Goal: Task Accomplishment & Management: Use online tool/utility

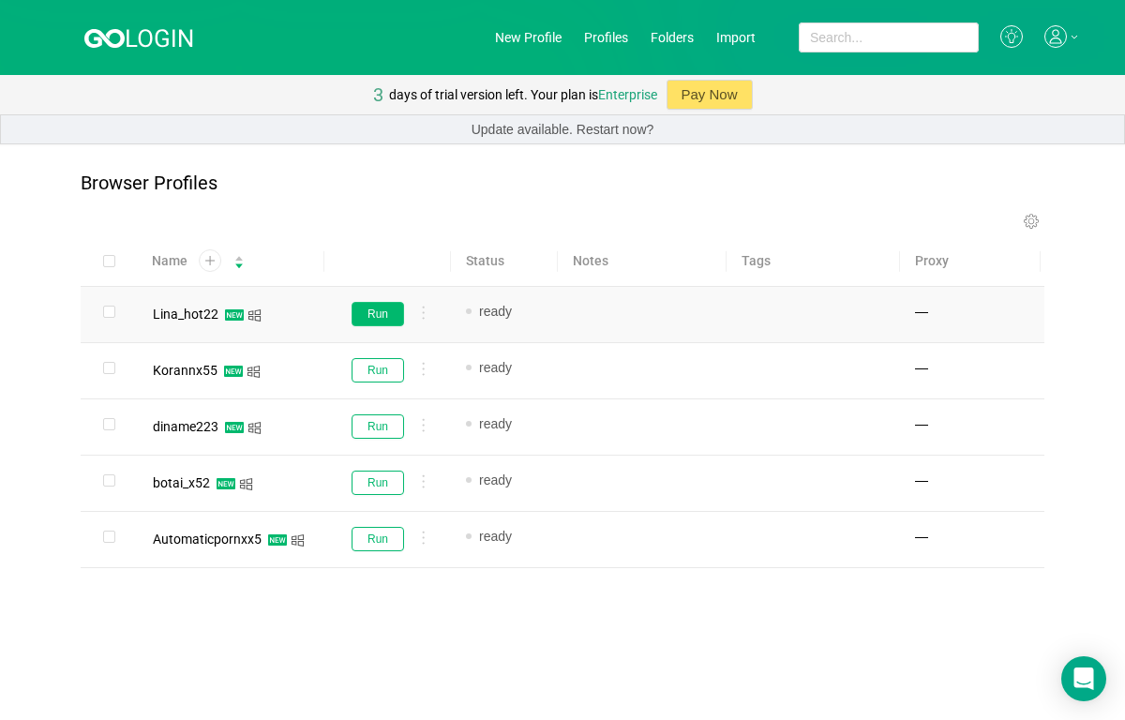
click at [381, 304] on button "Run" at bounding box center [378, 314] width 53 height 24
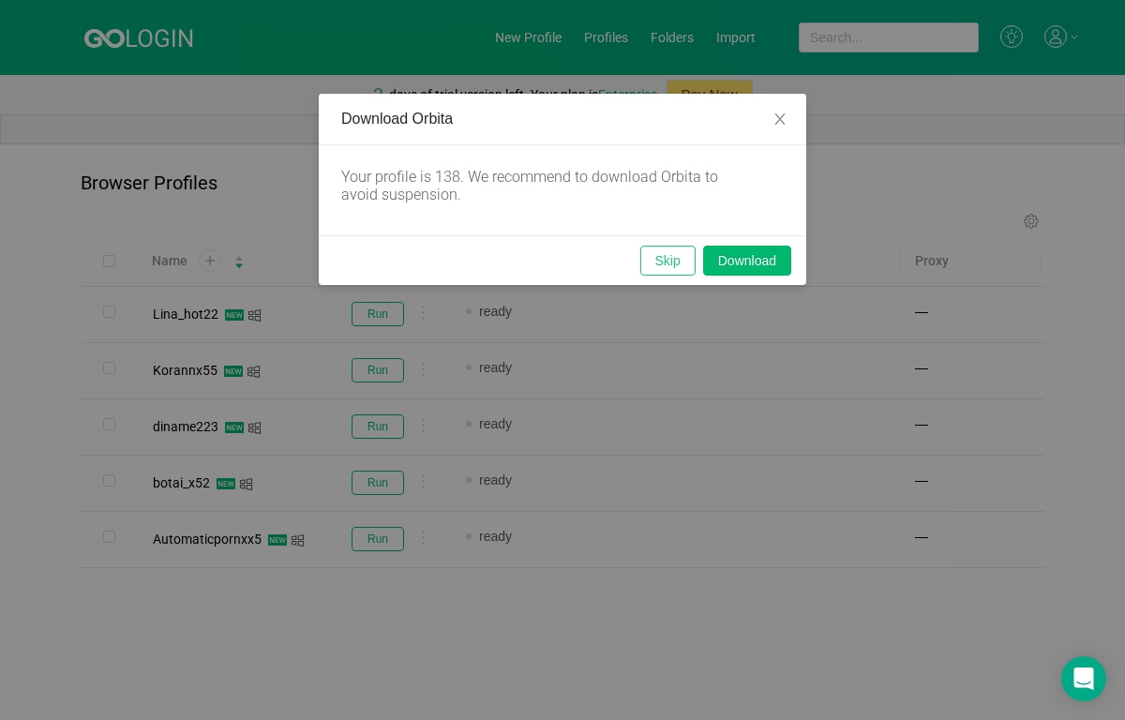
click at [681, 270] on button "Skip" at bounding box center [667, 261] width 55 height 30
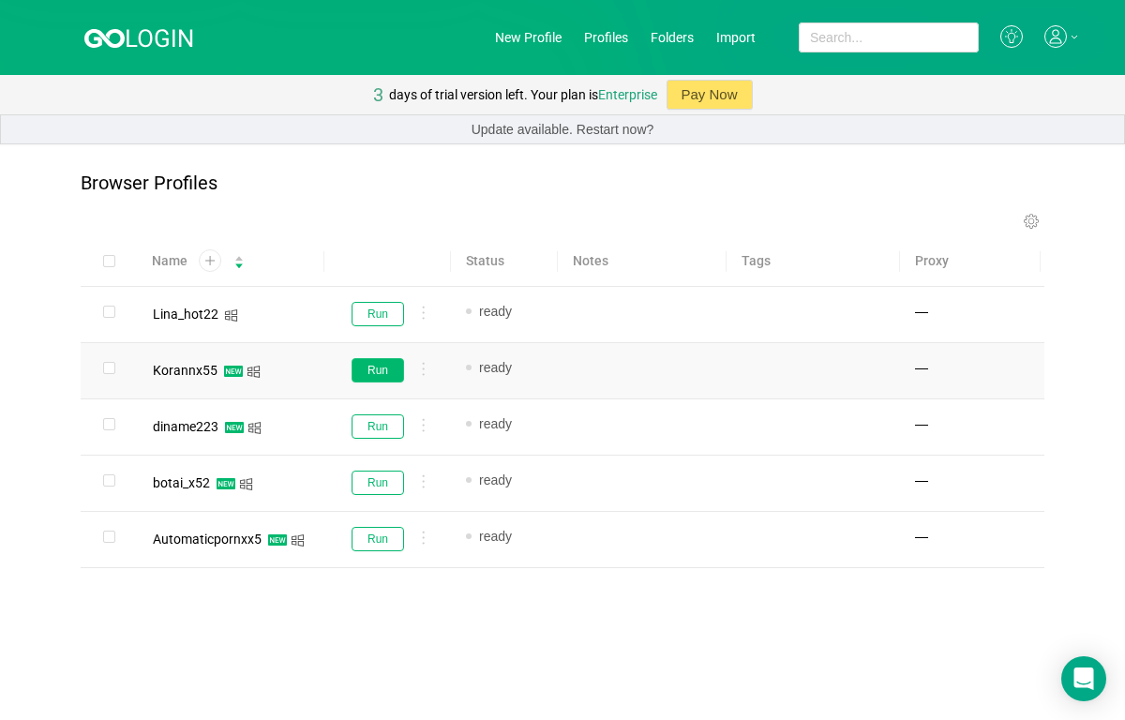
click at [383, 374] on button "Run" at bounding box center [378, 370] width 53 height 24
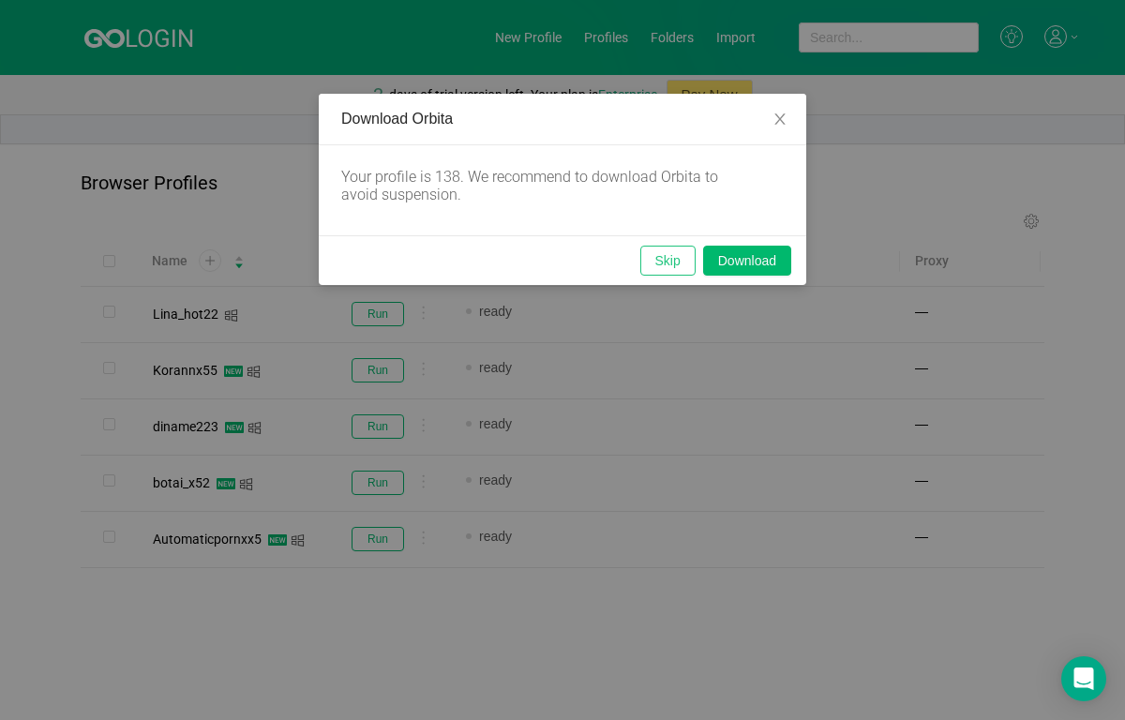
click at [660, 262] on button "Skip" at bounding box center [667, 261] width 55 height 30
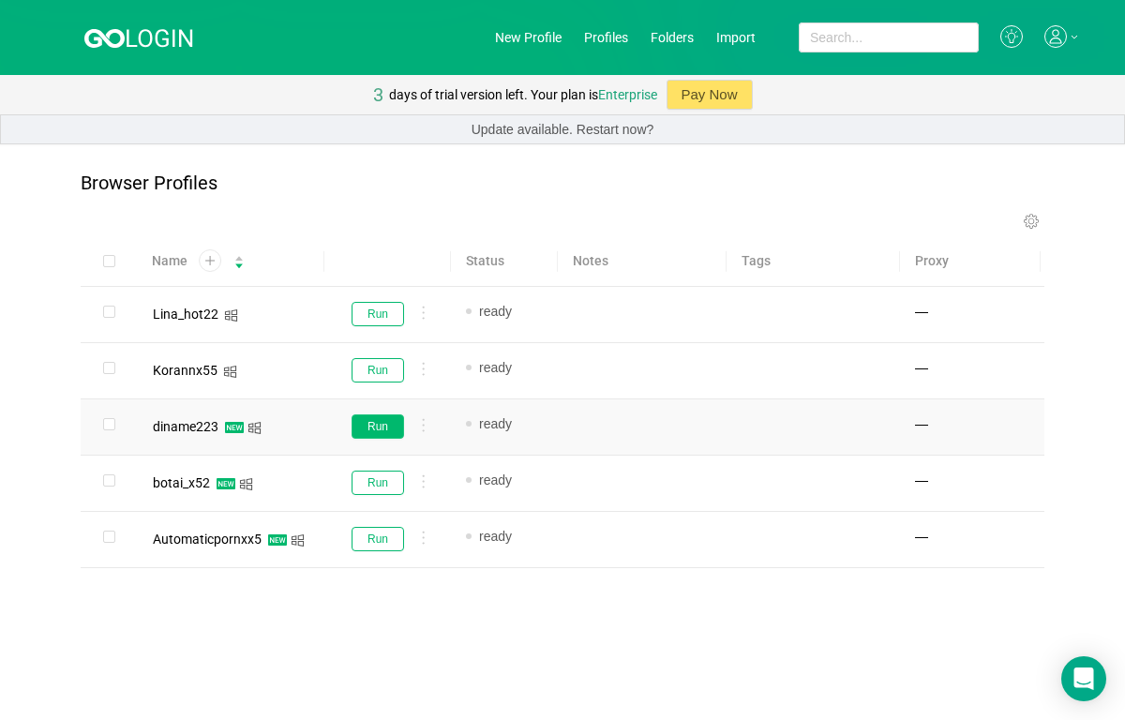
click at [392, 432] on button "Run" at bounding box center [378, 426] width 53 height 24
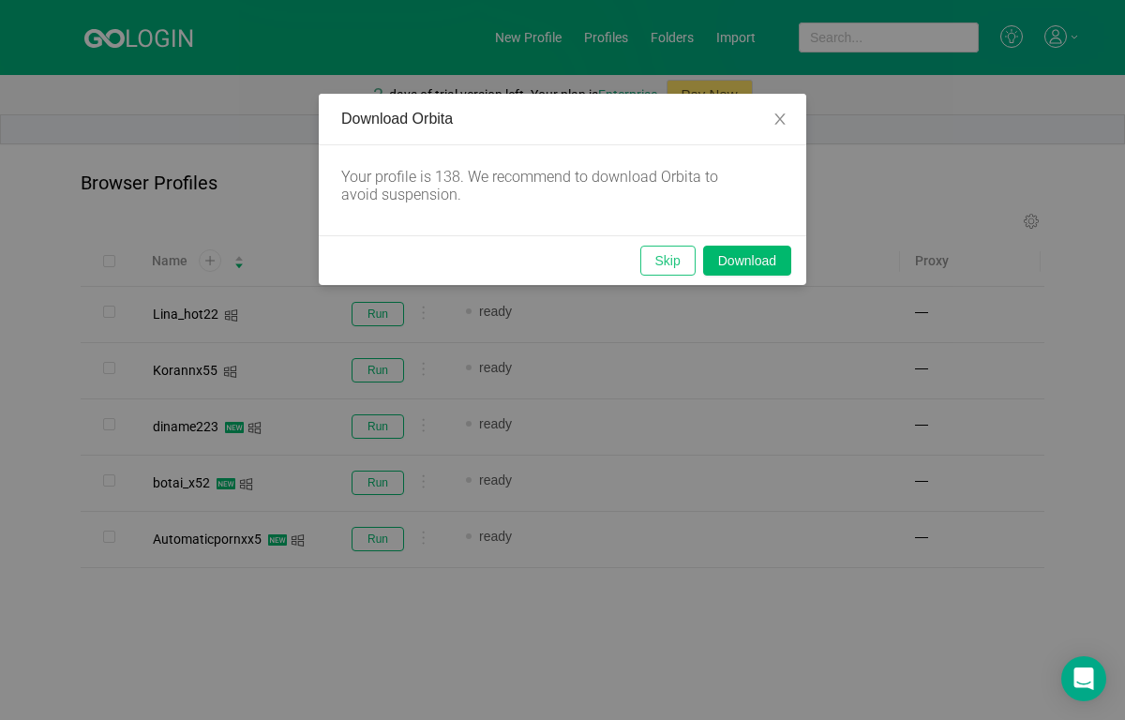
click at [670, 267] on button "Skip" at bounding box center [667, 261] width 55 height 30
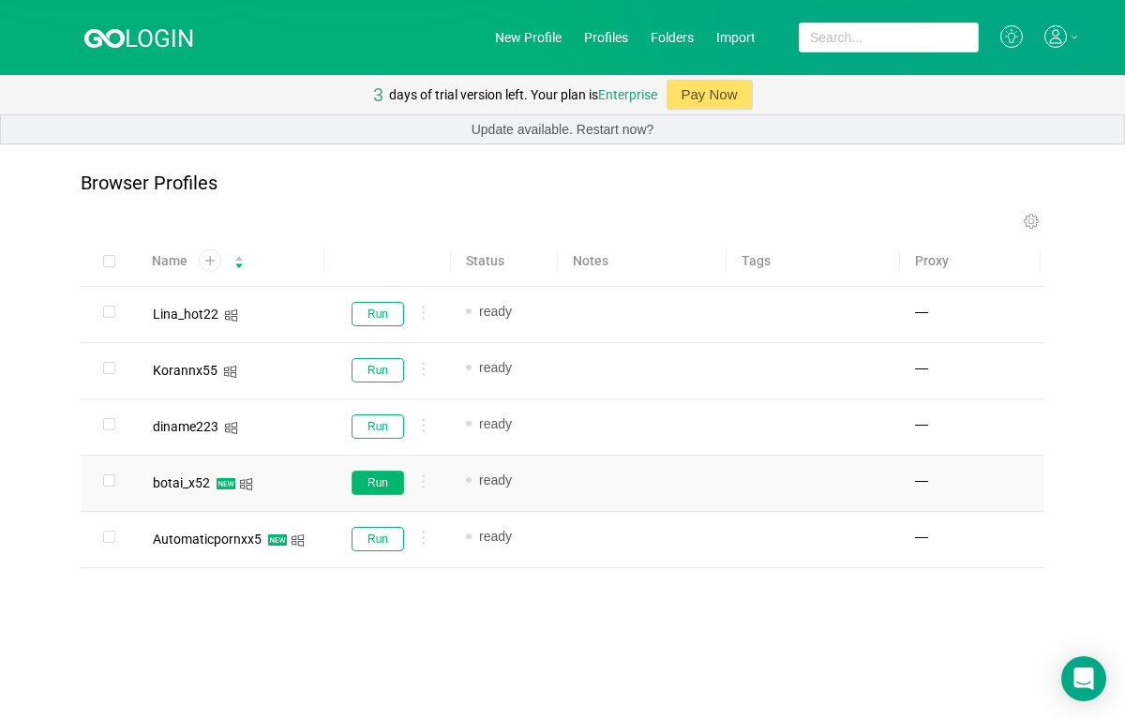
click at [372, 477] on button "Run" at bounding box center [378, 483] width 53 height 24
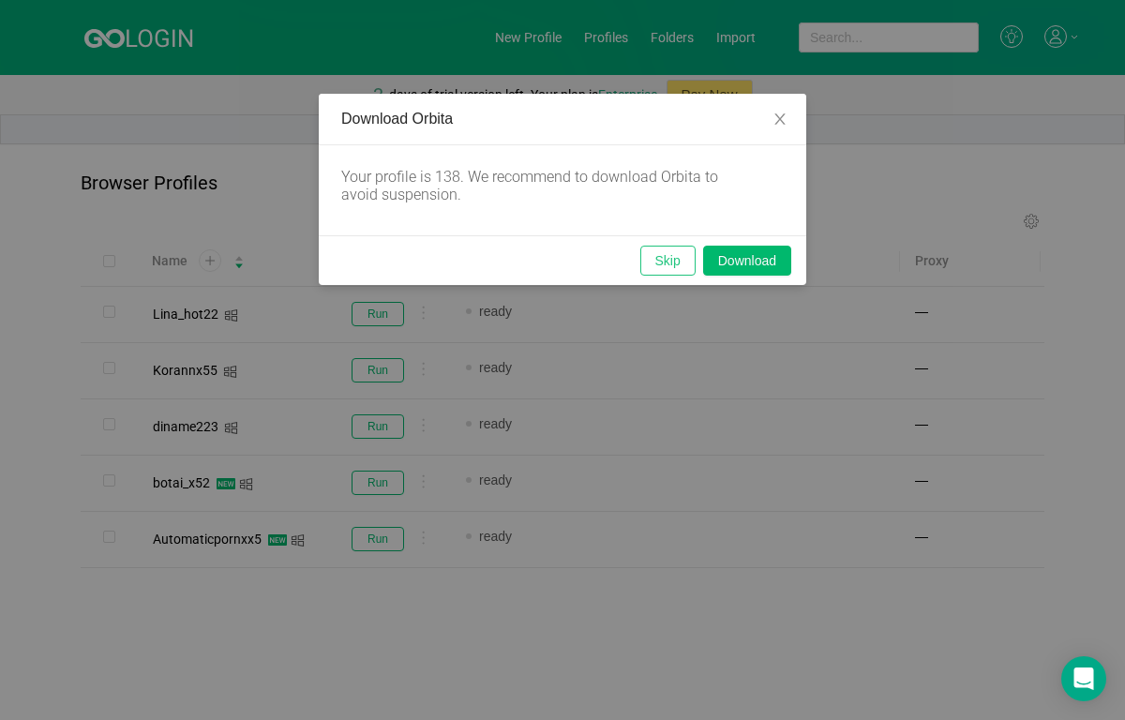
click at [654, 256] on button "Skip" at bounding box center [667, 261] width 55 height 30
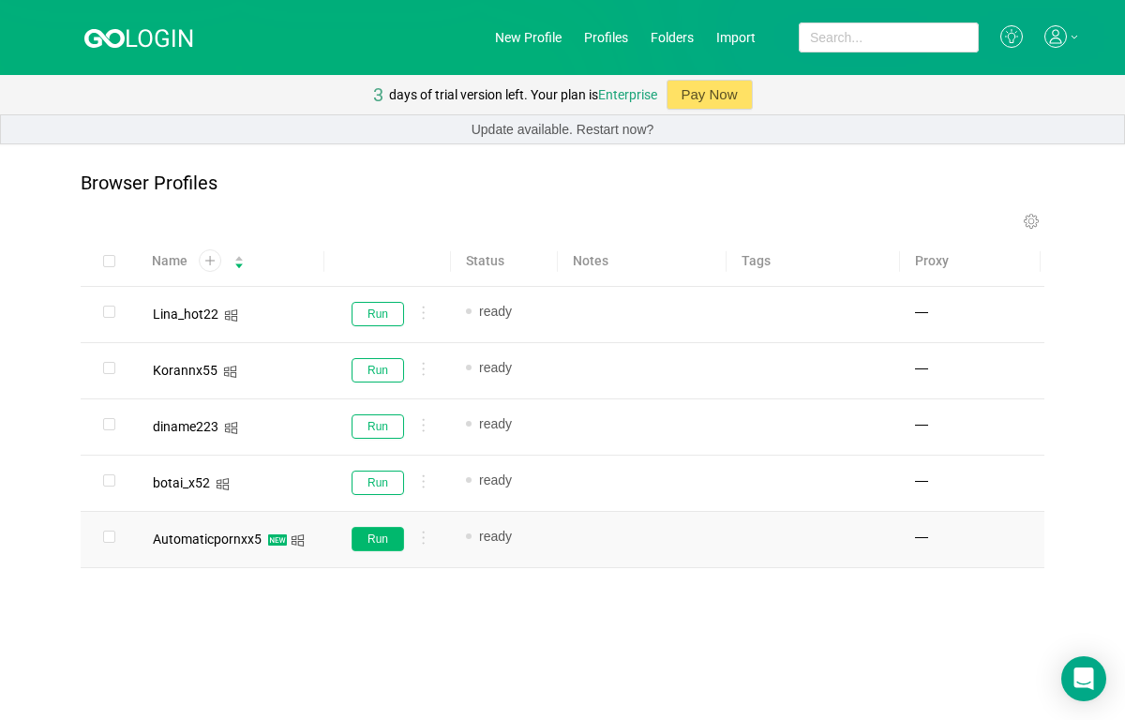
click at [365, 538] on button "Run" at bounding box center [378, 539] width 53 height 24
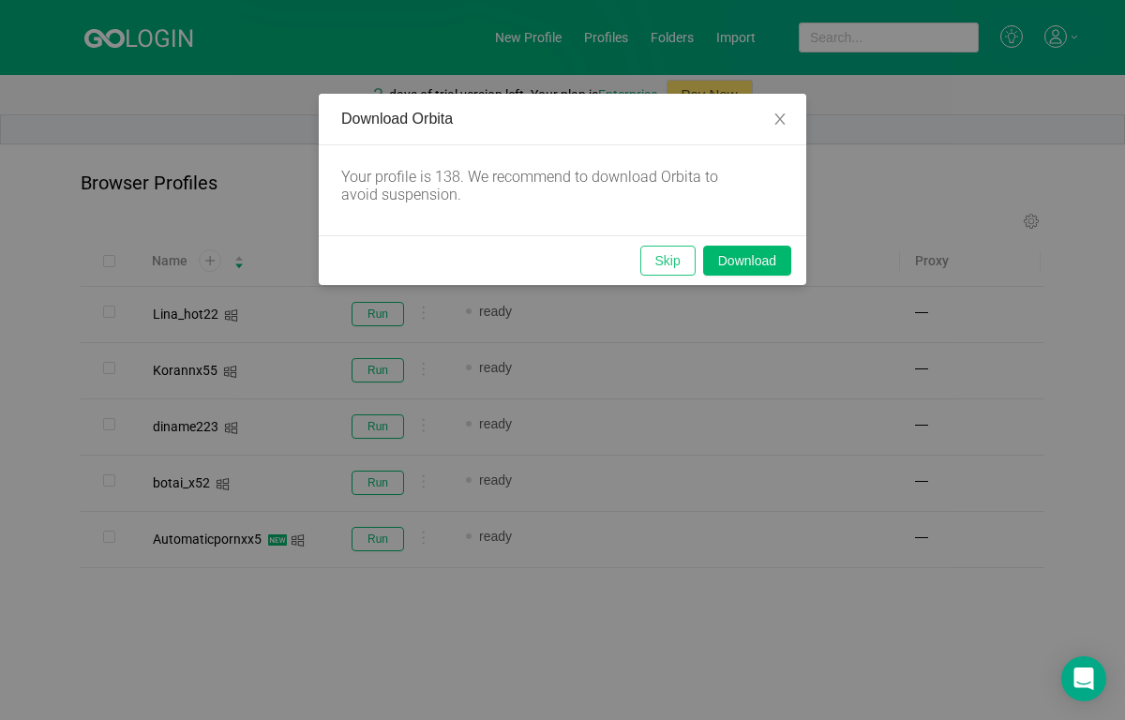
click at [655, 274] on button "Skip" at bounding box center [667, 261] width 55 height 30
